Goal: Register for event/course

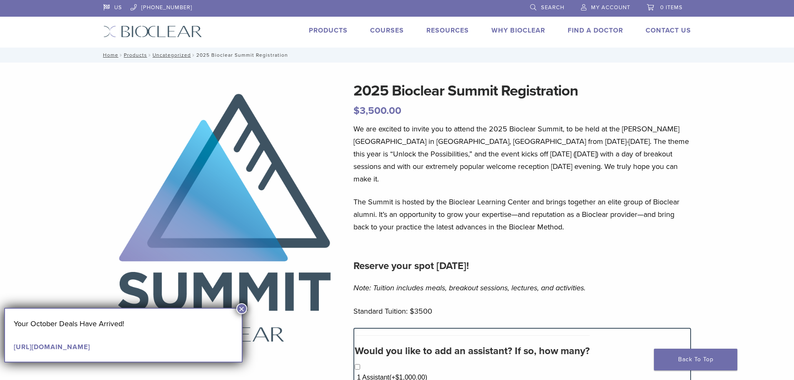
click at [242, 308] on button "×" at bounding box center [241, 308] width 11 height 11
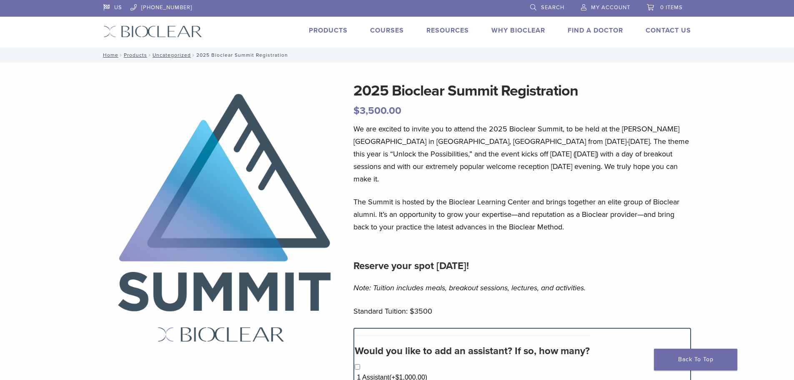
click at [382, 28] on link "Courses" at bounding box center [387, 30] width 34 height 8
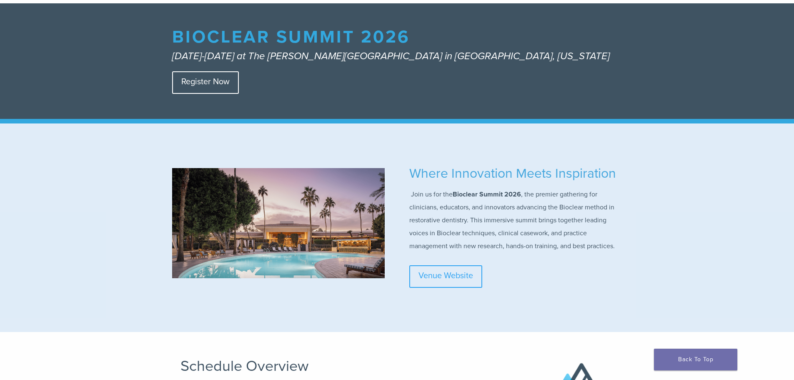
scroll to position [125, 0]
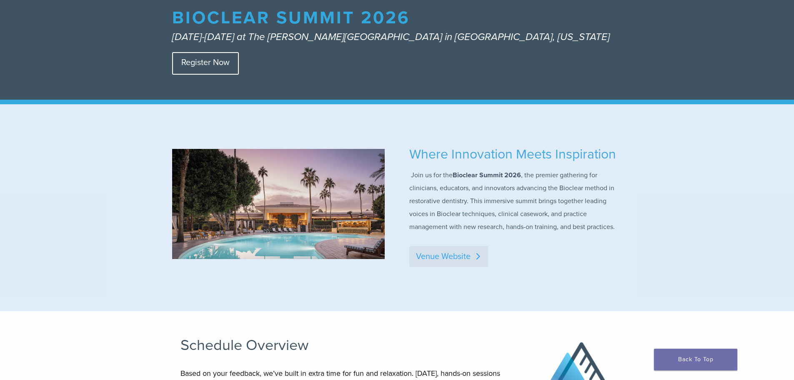
click at [435, 267] on link "Venue Website" at bounding box center [448, 256] width 79 height 21
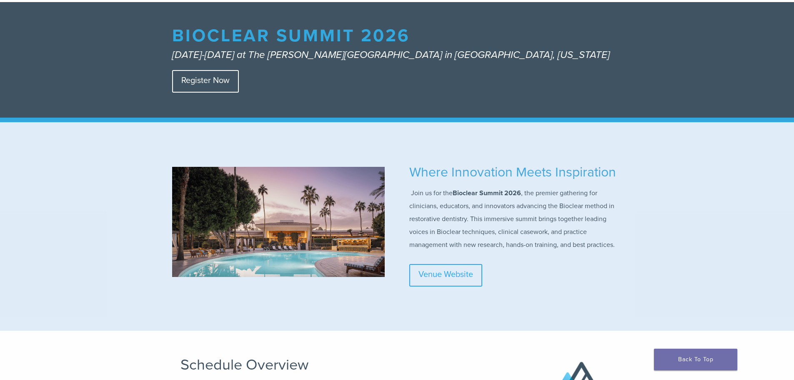
scroll to position [125, 0]
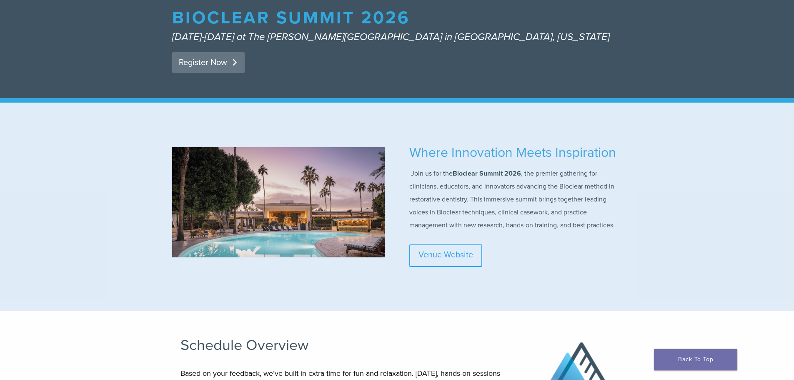
click at [205, 66] on link "Register Now" at bounding box center [208, 62] width 72 height 21
